Goal: Information Seeking & Learning: Find specific fact

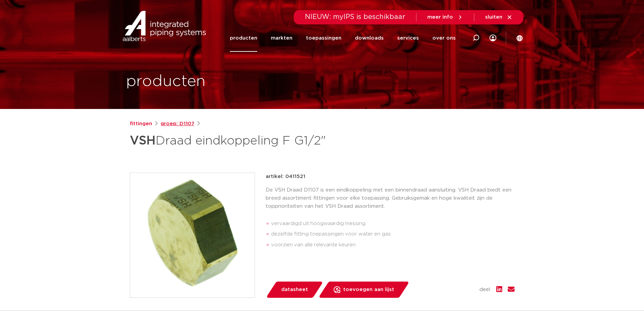
click at [188, 122] on link "groep: D1107" at bounding box center [178, 124] width 34 height 8
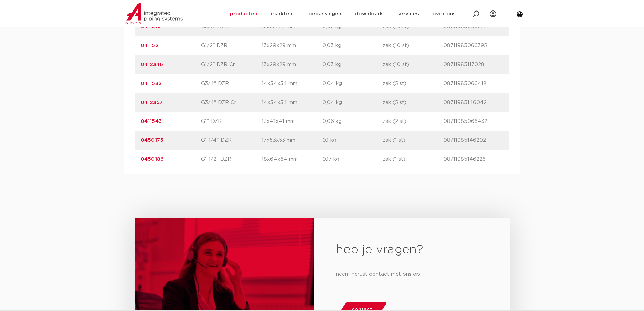
scroll to position [507, 0]
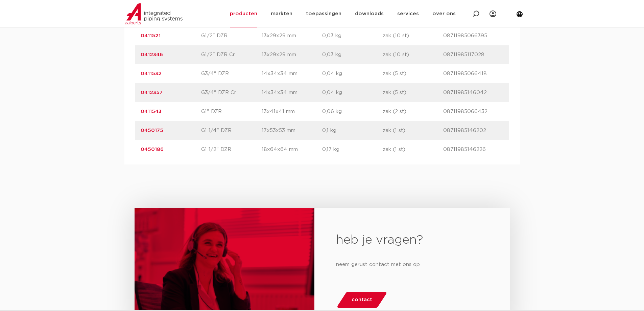
drag, startPoint x: 178, startPoint y: 150, endPoint x: 143, endPoint y: 149, distance: 34.5
click at [141, 150] on p "0450186" at bounding box center [171, 149] width 61 height 8
copy link "0450186"
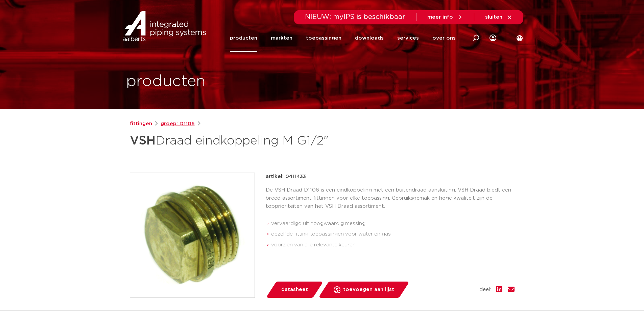
click at [183, 122] on link "groep: D1106" at bounding box center [178, 124] width 34 height 8
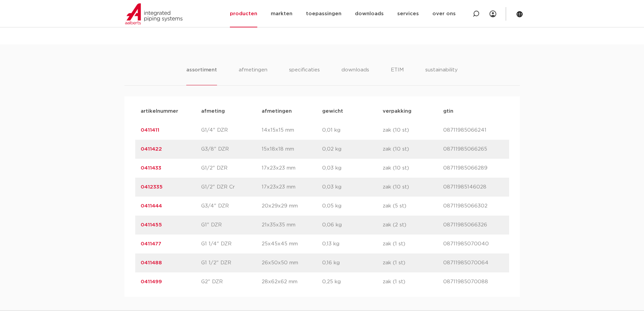
scroll to position [474, 0]
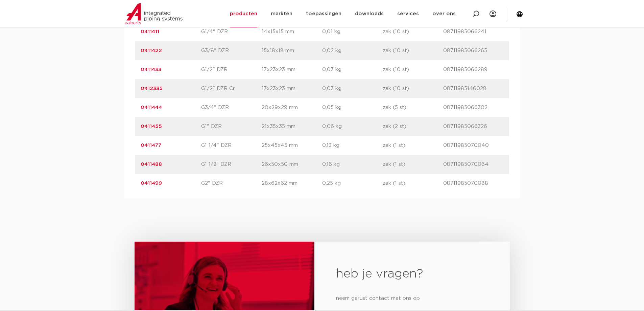
drag, startPoint x: 148, startPoint y: 165, endPoint x: 139, endPoint y: 166, distance: 9.2
click at [139, 166] on div "artikelnummer 0411488 afmeting G1 1/2" DZR afmetingen 26x50x50 mm gewicht 0,16 …" at bounding box center [322, 164] width 374 height 19
copy link "0411488"
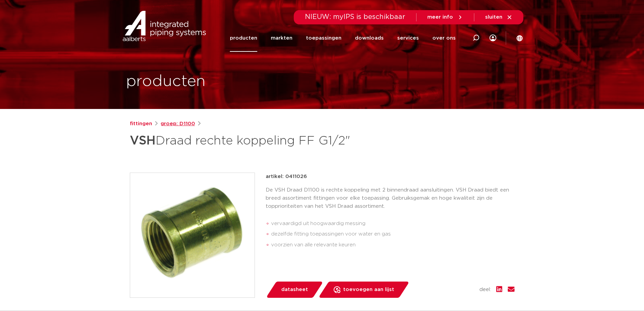
click at [182, 122] on link "groep: D1100" at bounding box center [178, 124] width 35 height 8
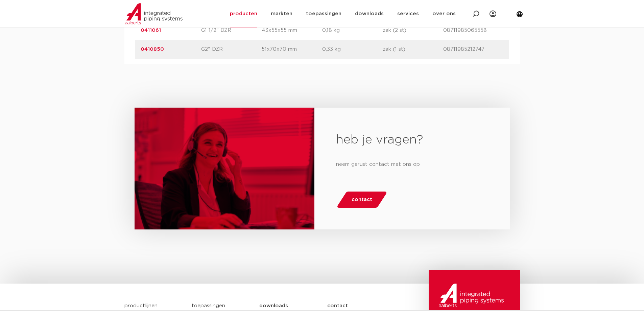
scroll to position [507, 0]
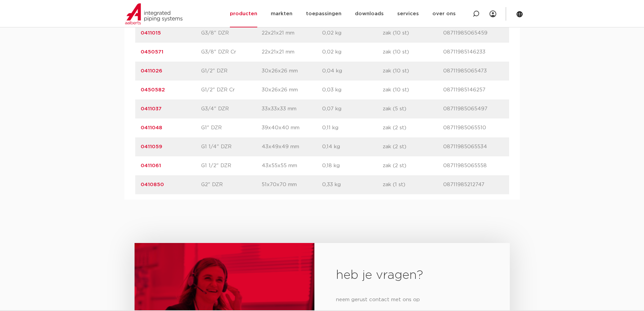
drag, startPoint x: 181, startPoint y: 164, endPoint x: 141, endPoint y: 164, distance: 39.6
click at [141, 164] on p "0411061" at bounding box center [171, 166] width 61 height 8
copy link "0411061"
